Goal: Task Accomplishment & Management: Manage account settings

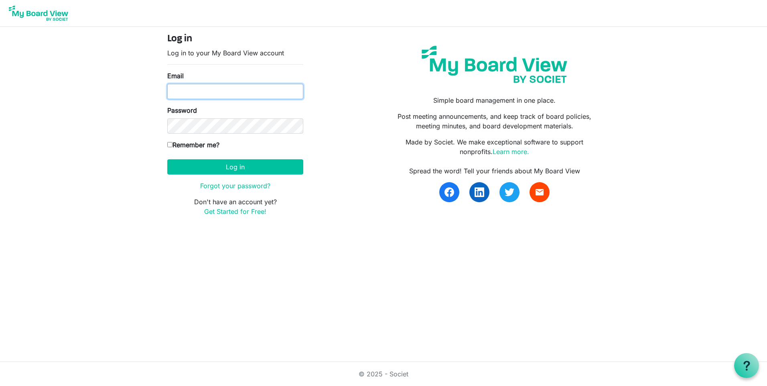
click at [224, 96] on input "Email" at bounding box center [235, 91] width 136 height 15
type input "[PERSON_NAME][EMAIL_ADDRESS][DOMAIN_NAME]"
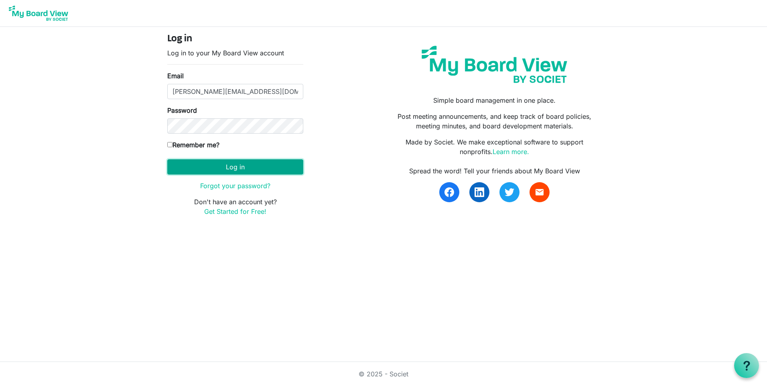
click at [228, 166] on button "Log in" at bounding box center [235, 166] width 136 height 15
click at [226, 168] on button "Log in" at bounding box center [235, 166] width 136 height 15
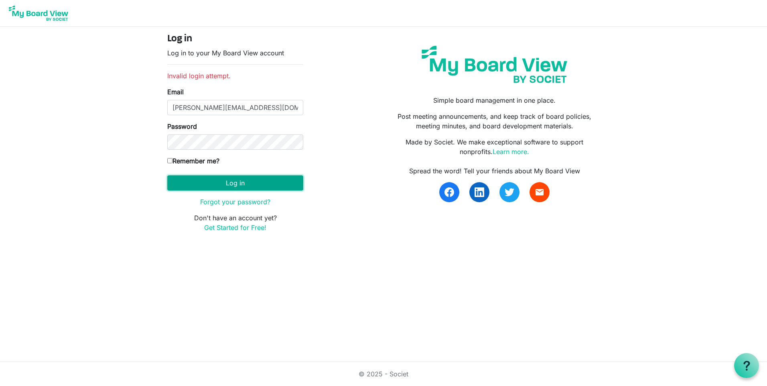
click at [197, 184] on button "Log in" at bounding box center [235, 182] width 136 height 15
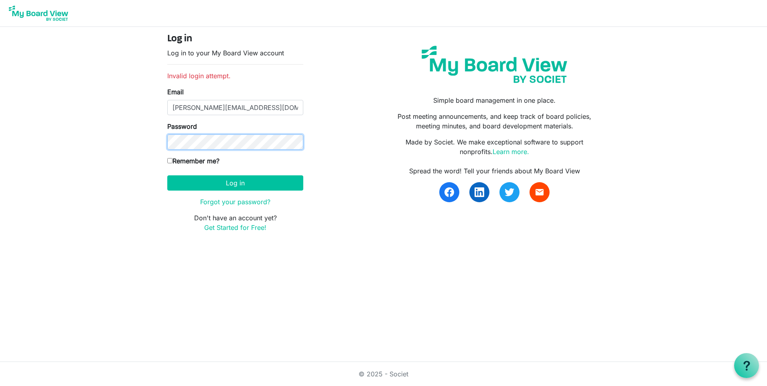
click at [167, 175] on button "Log in" at bounding box center [235, 182] width 136 height 15
click at [244, 202] on link "Forgot your password?" at bounding box center [235, 202] width 70 height 8
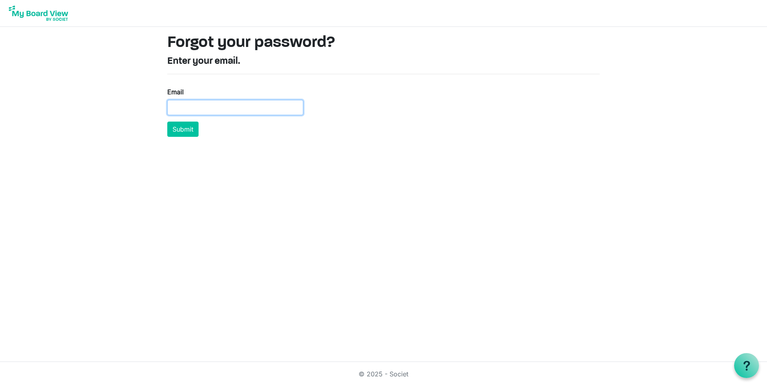
click at [214, 109] on input "Email" at bounding box center [235, 107] width 136 height 15
type input "[PERSON_NAME][EMAIL_ADDRESS][DOMAIN_NAME]"
click at [191, 127] on button "Submit" at bounding box center [182, 129] width 31 height 15
